Goal: Find specific page/section: Find specific page/section

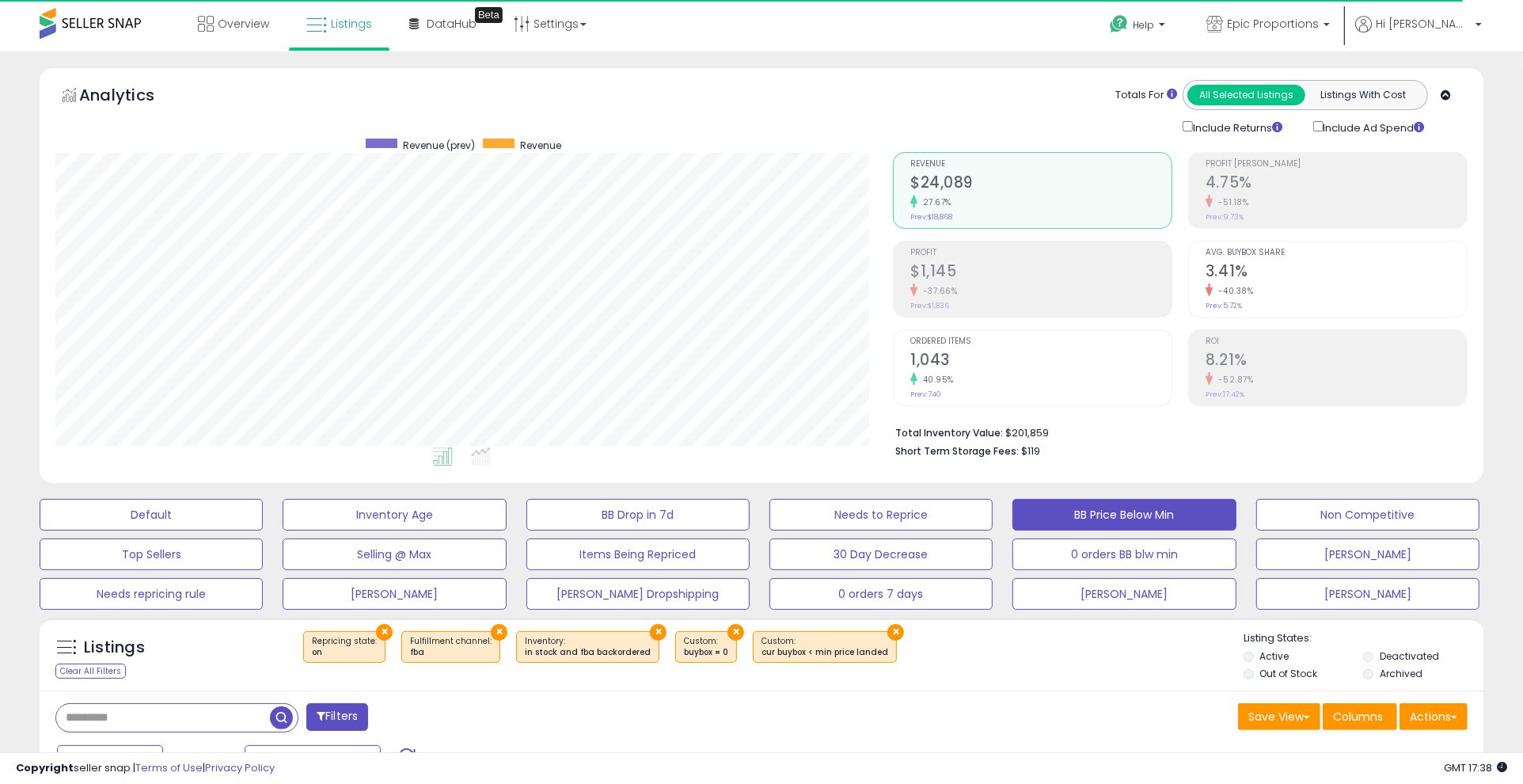
scroll to position [325, 838]
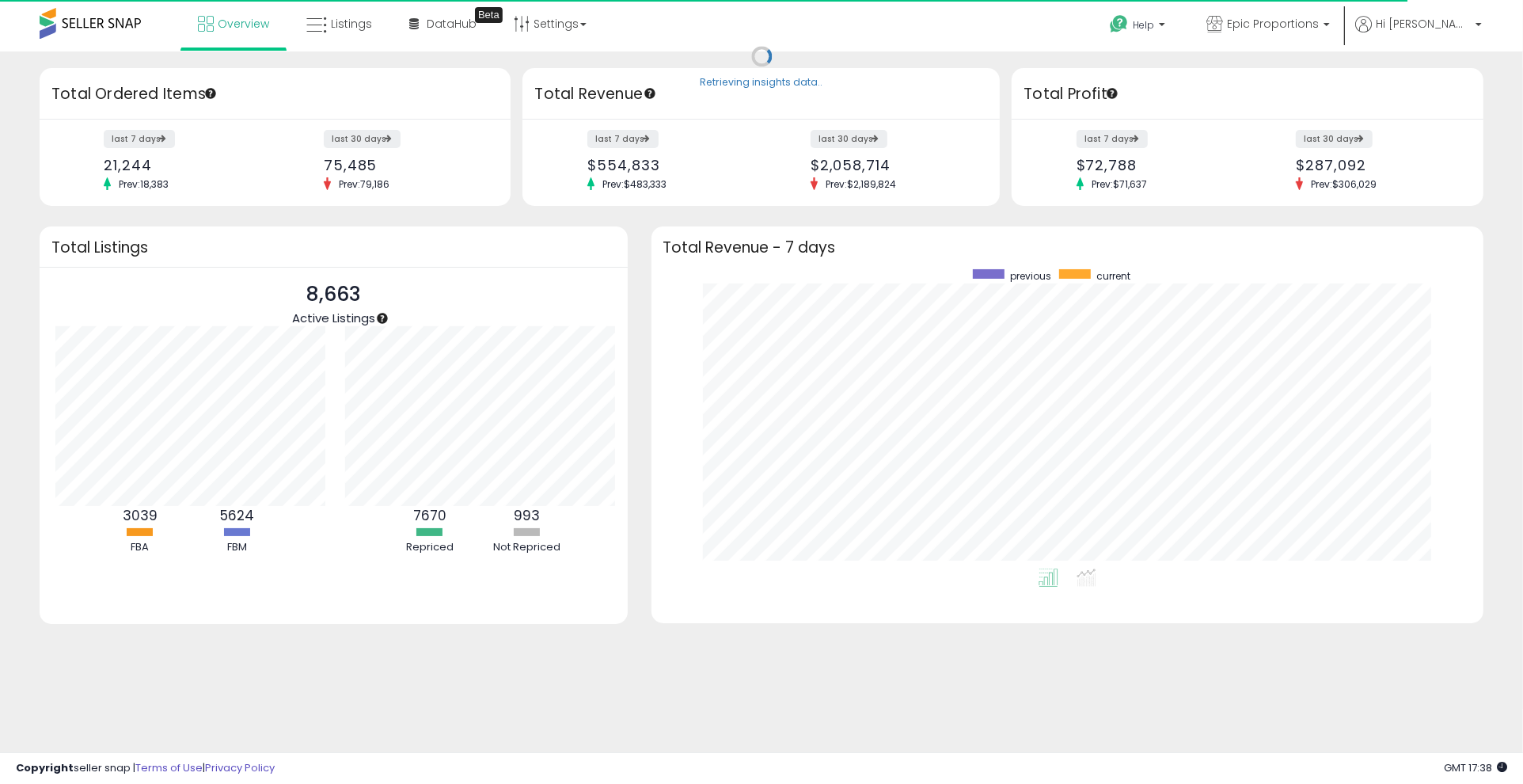
scroll to position [791277, 790845]
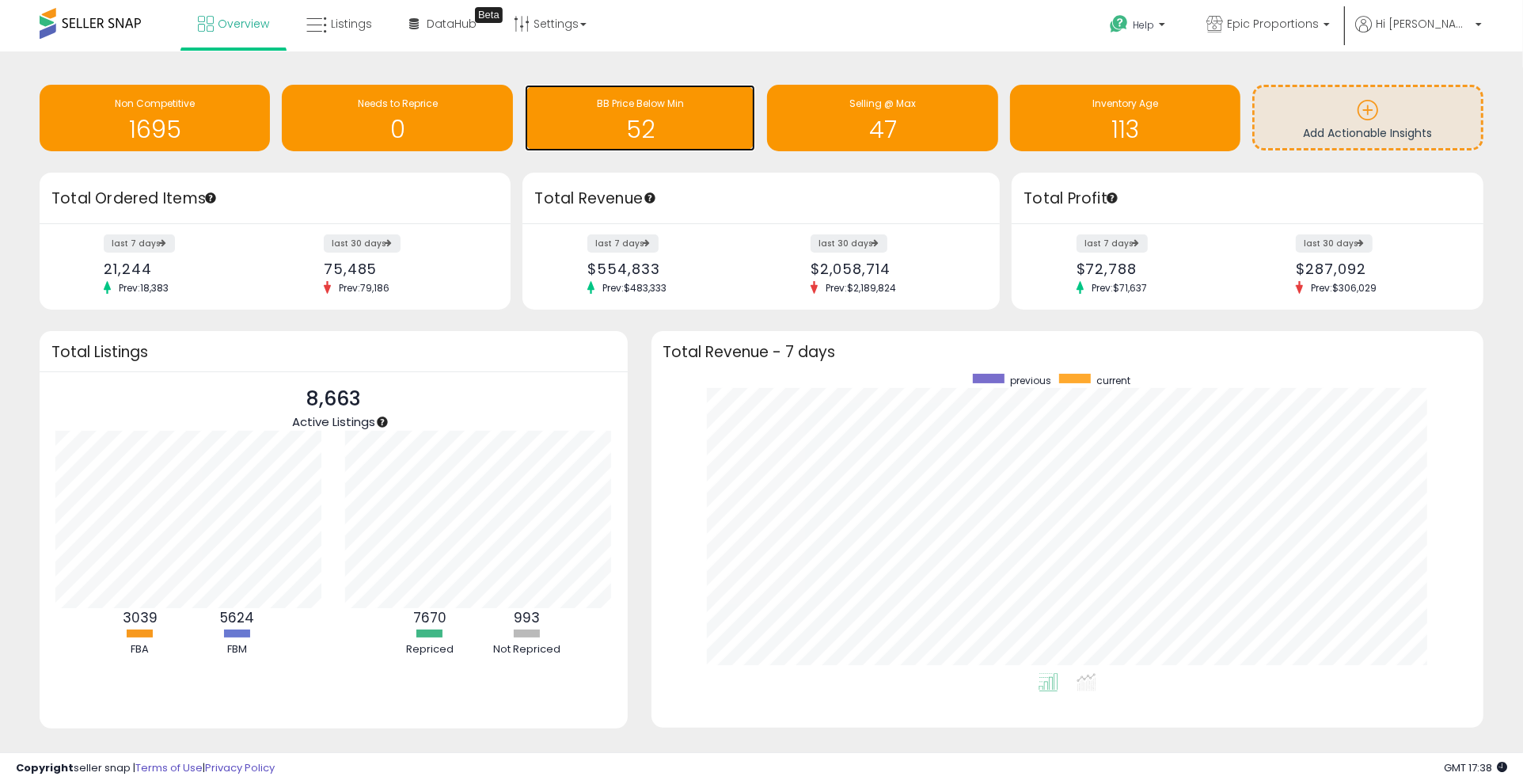
click at [612, 131] on h1 "52" at bounding box center [640, 130] width 215 height 26
